Goal: Find specific page/section: Find specific page/section

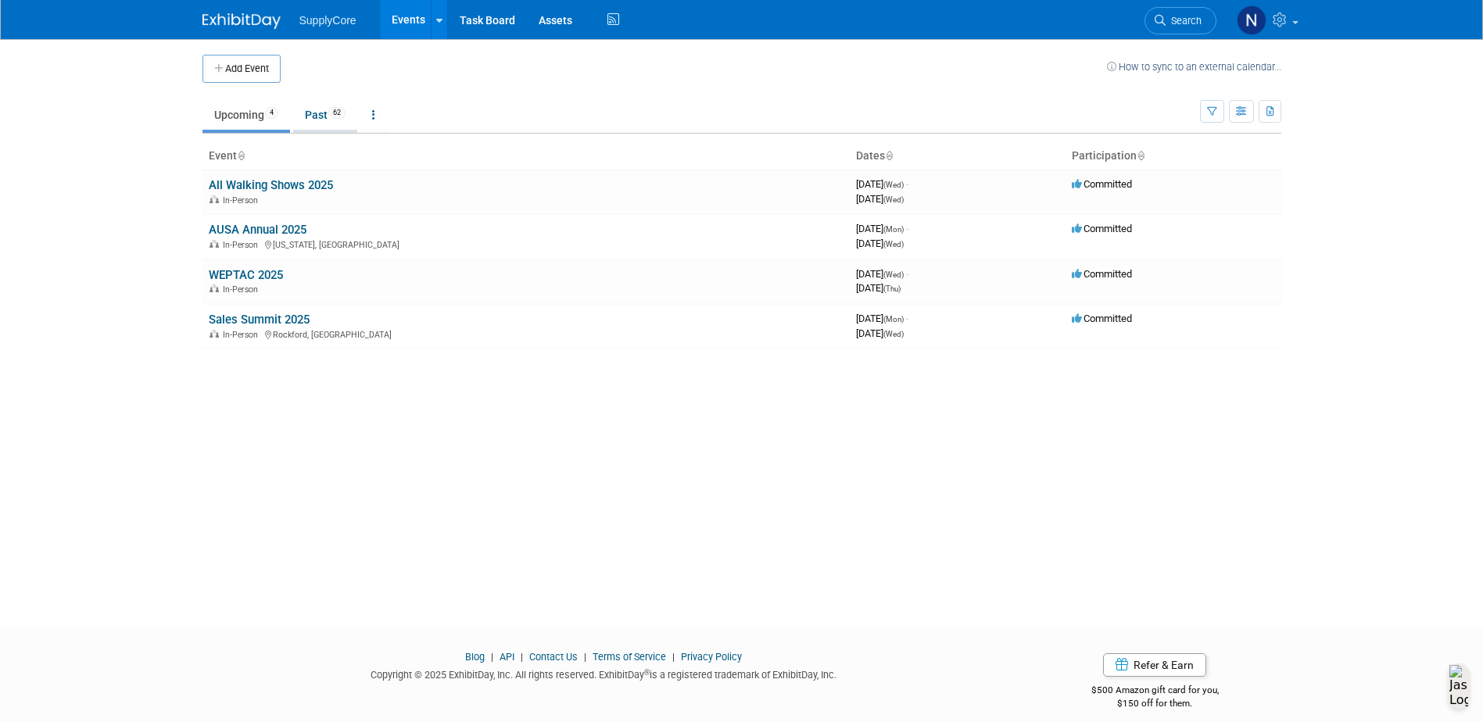
click at [326, 109] on link "Past 62" at bounding box center [325, 115] width 64 height 30
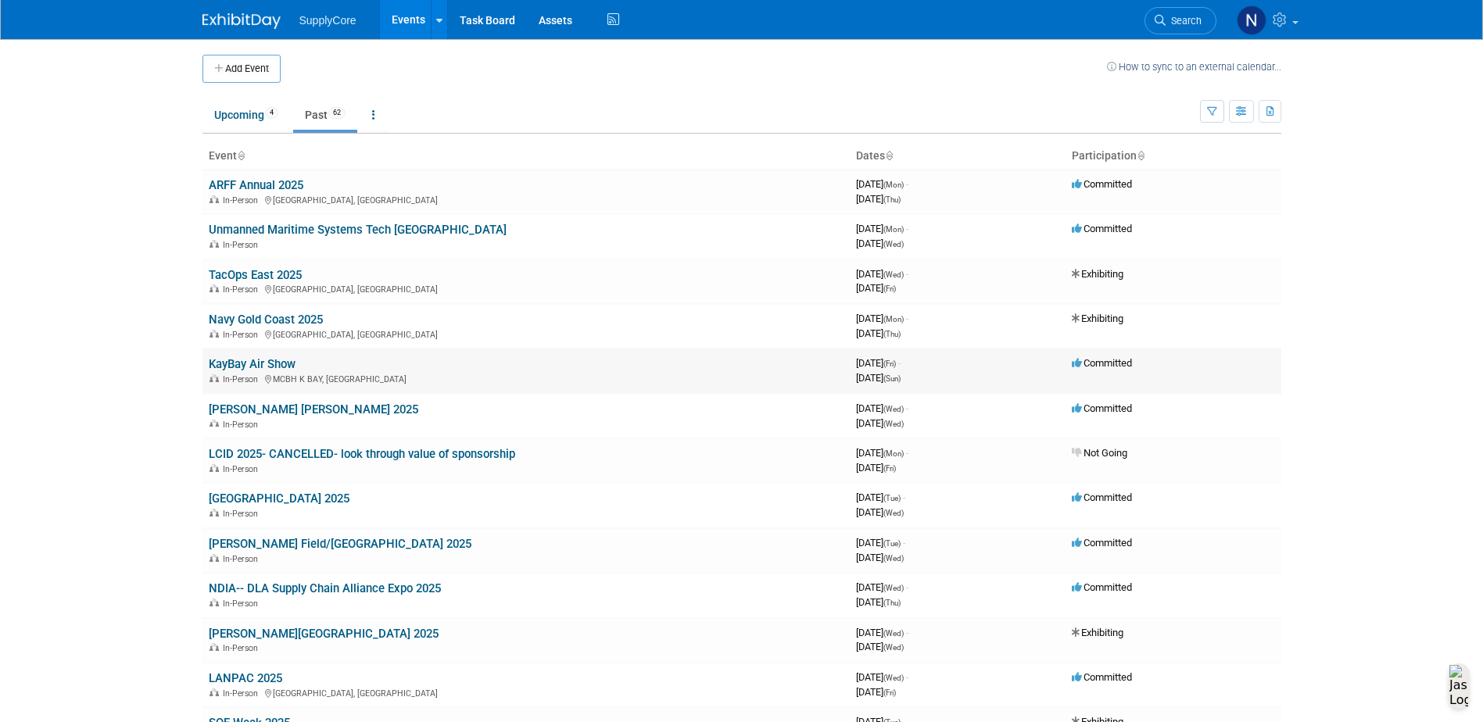
scroll to position [78, 0]
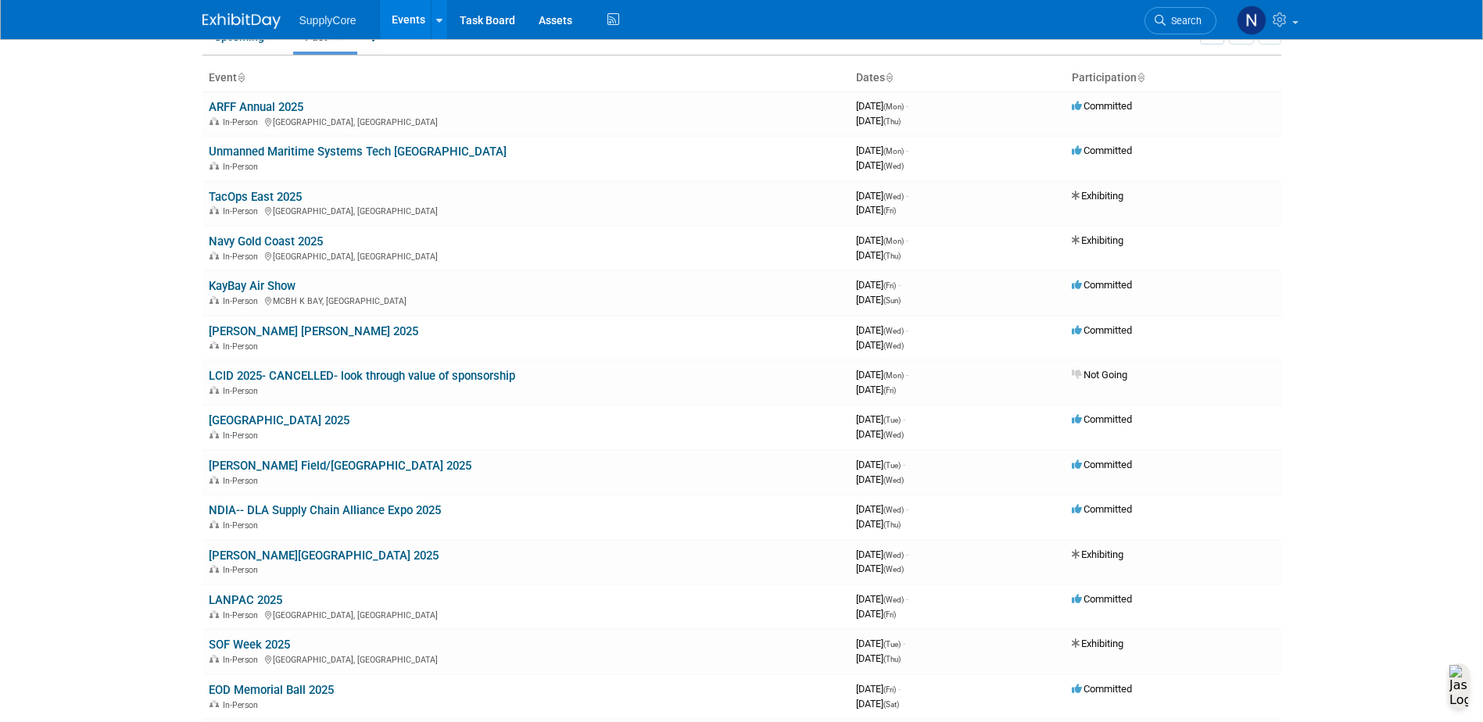
click at [266, 596] on link "LANPAC 2025" at bounding box center [245, 600] width 73 height 14
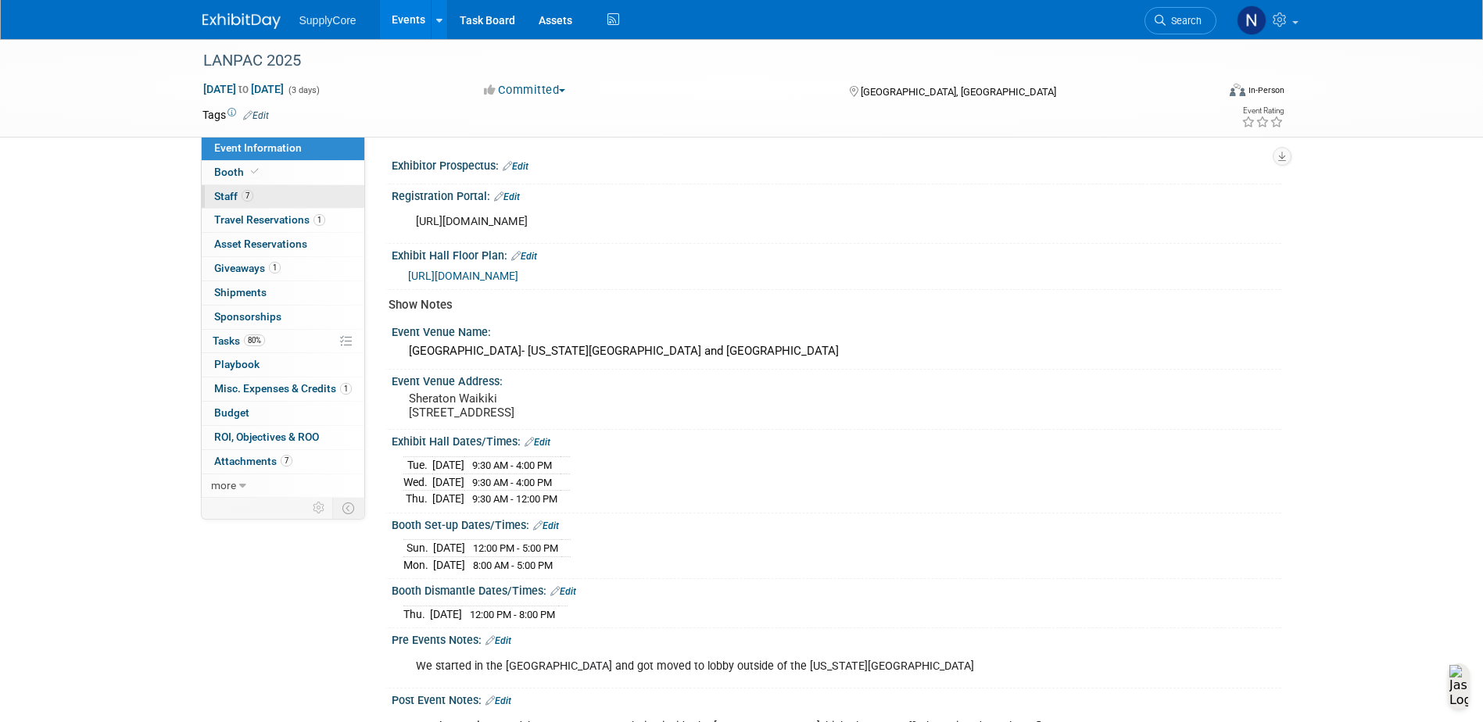
click at [243, 199] on span "7" at bounding box center [248, 196] width 12 height 12
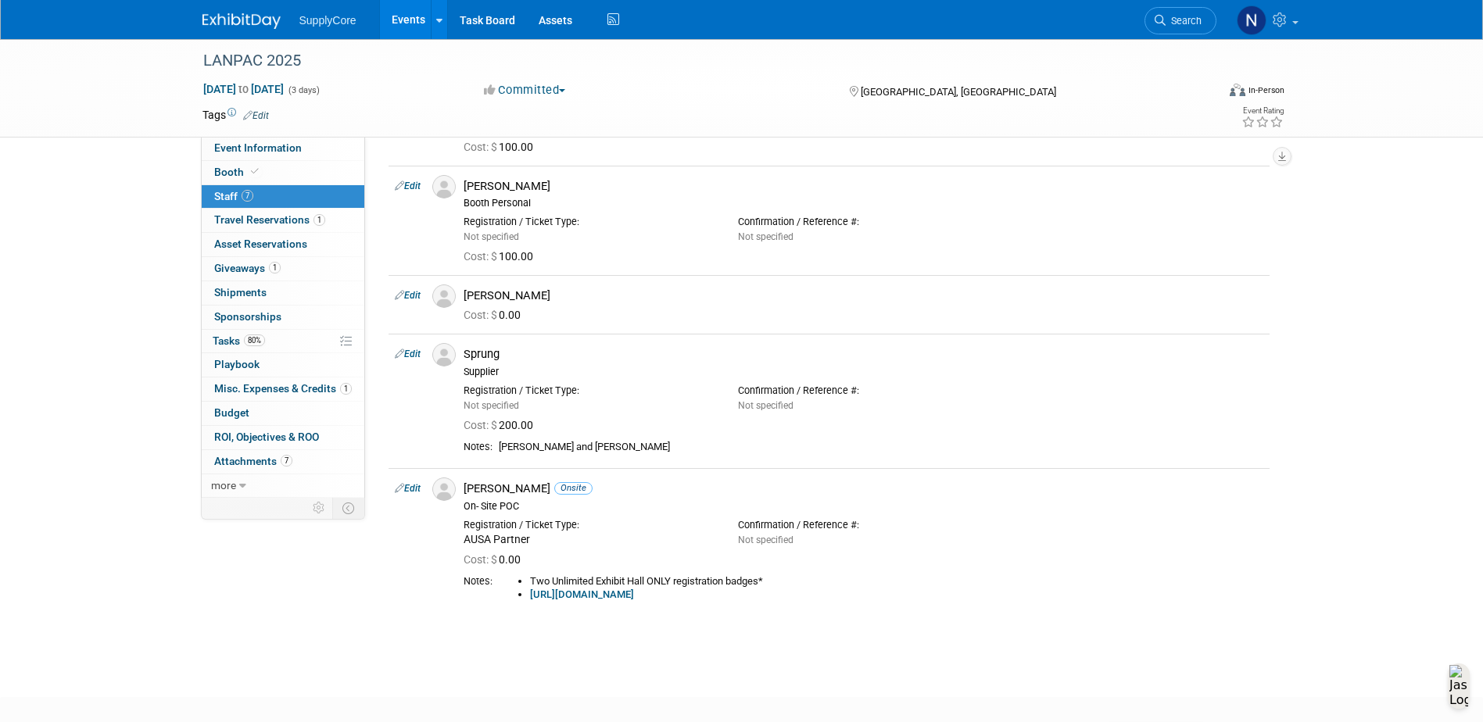
scroll to position [391, 0]
